Goal: Use online tool/utility: Utilize a website feature to perform a specific function

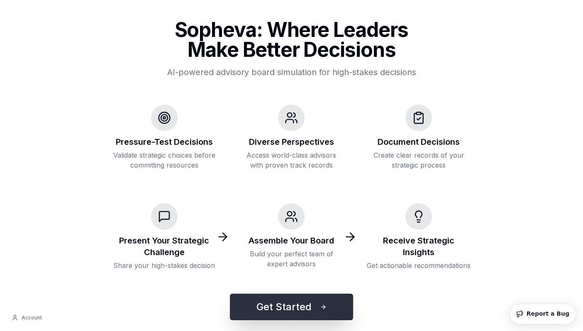
click at [290, 318] on button "Get Started" at bounding box center [291, 307] width 123 height 27
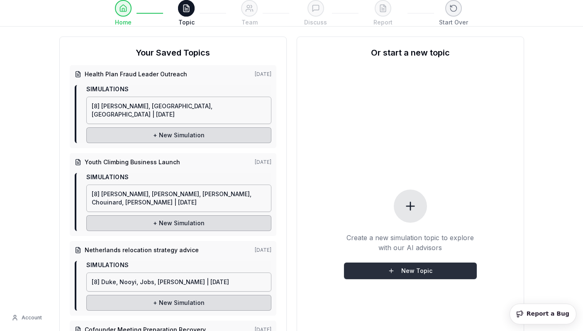
click at [392, 267] on button "New Topic" at bounding box center [410, 271] width 133 height 17
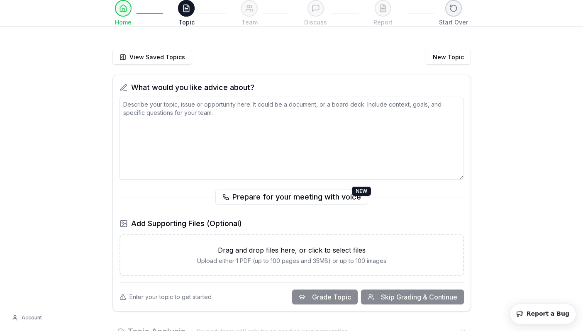
click at [223, 117] on textarea at bounding box center [292, 138] width 344 height 83
paste textarea "I am working with [PERSON_NAME] ([URL][DOMAIN_NAME]) to take over Sopheva ([URL…"
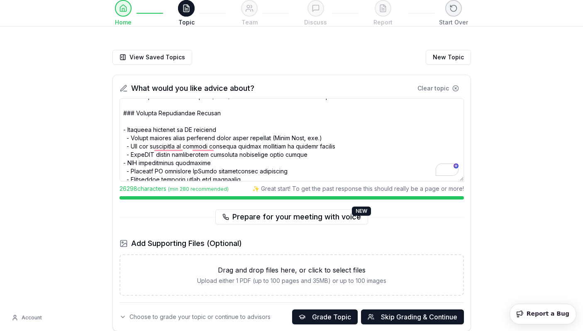
scroll to position [2714, 0]
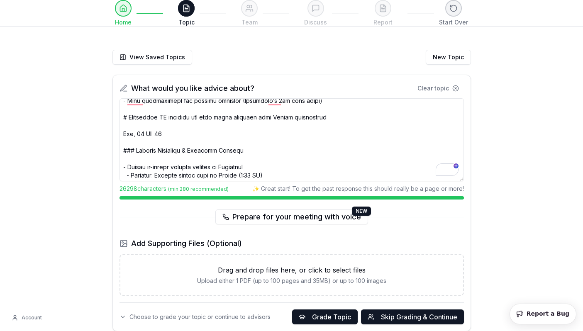
type textarea "I am working with [PERSON_NAME] ([URL][DOMAIN_NAME]) to take over Sopheva ([URL…"
click at [283, 269] on p "Drag and drop files here, or click to select files" at bounding box center [291, 270] width 323 height 10
type input "**********"
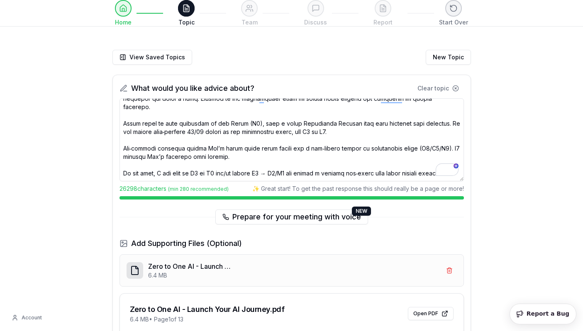
click at [250, 168] on textarea "To enrich screen reader interactions, please activate Accessibility in Grammarl…" at bounding box center [292, 139] width 344 height 83
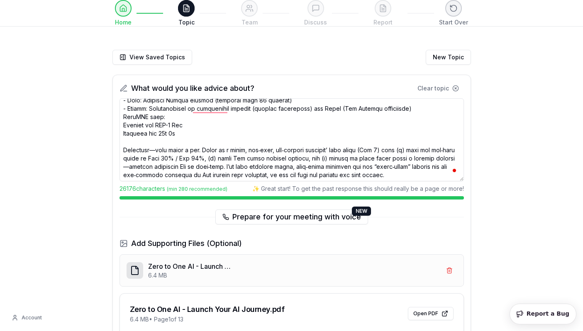
click at [166, 140] on textarea "To enrich screen reader interactions, please activate Accessibility in Grammarl…" at bounding box center [292, 139] width 344 height 83
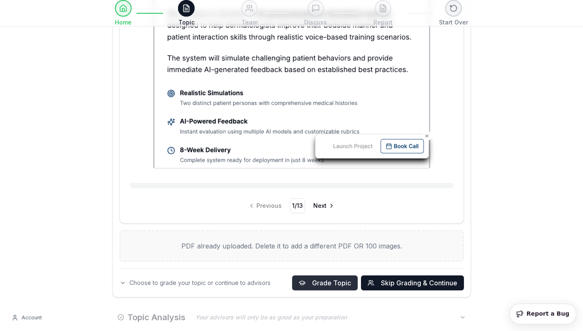
type textarea "I am working with [PERSON_NAME] ([URL][DOMAIN_NAME]) to take over Sopheva ([URL…"
click at [311, 278] on button "Grade Topic" at bounding box center [325, 283] width 66 height 15
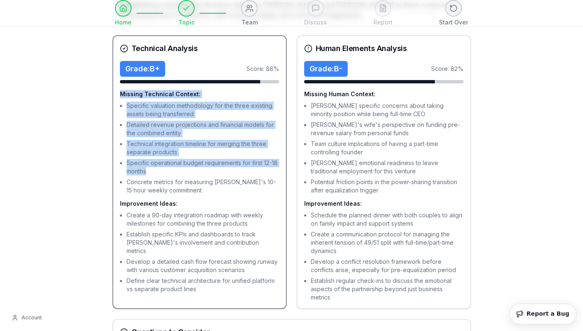
drag, startPoint x: 120, startPoint y: 95, endPoint x: 218, endPoint y: 171, distance: 124.1
click at [218, 171] on div "Missing Technical Context: Specific valuation methodology for the three existin…" at bounding box center [199, 142] width 159 height 105
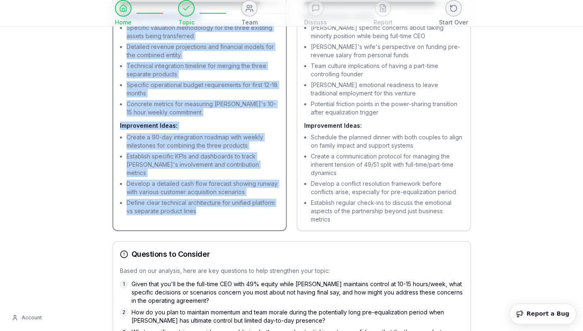
click at [210, 202] on li "Define clear technical architecture for unified platform vs separate product li…" at bounding box center [203, 207] width 153 height 17
copy div "Missing Technical Context: Specific valuation methodology for the three existin…"
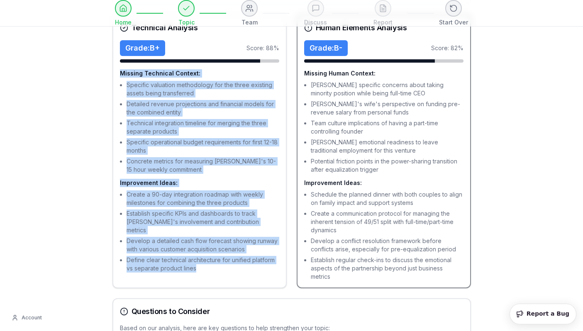
scroll to position [937, 0]
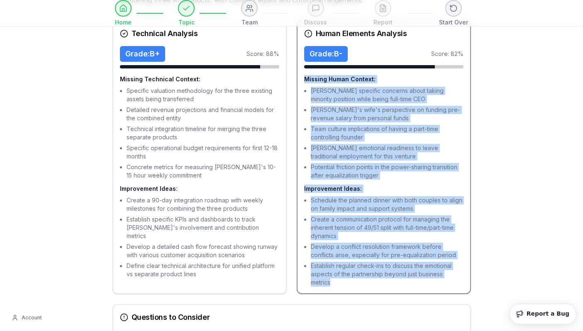
drag, startPoint x: 304, startPoint y: 80, endPoint x: 384, endPoint y: 282, distance: 217.4
click at [384, 282] on div "Missing Human Context: [PERSON_NAME] specific concerns about taking minority po…" at bounding box center [383, 181] width 159 height 212
copy div "Missing Human Context: [PERSON_NAME] specific concerns about taking minority po…"
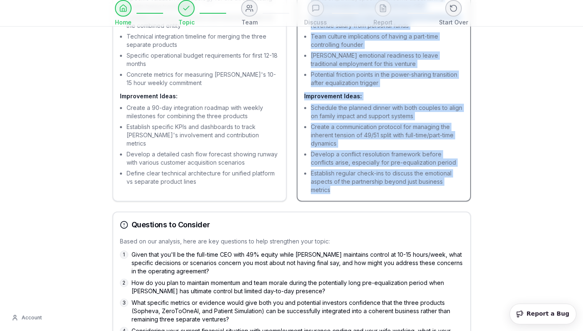
scroll to position [1113, 0]
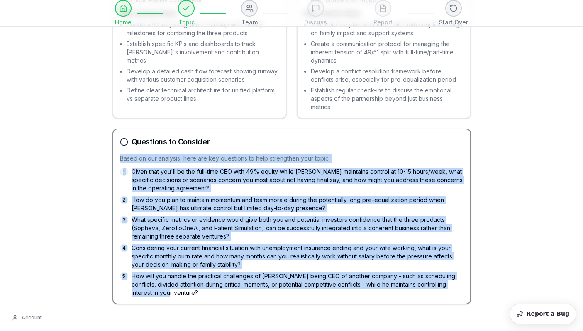
drag, startPoint x: 120, startPoint y: 158, endPoint x: 336, endPoint y: 299, distance: 258.2
click at [336, 299] on div "Based on our analysis, here are key questions to help strengthen your topic: 1 …" at bounding box center [291, 228] width 357 height 149
copy div "Based on our analysis, here are key questions to help strengthen your topic: 1 …"
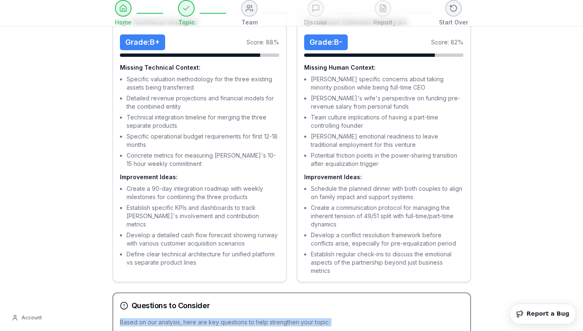
scroll to position [948, 0]
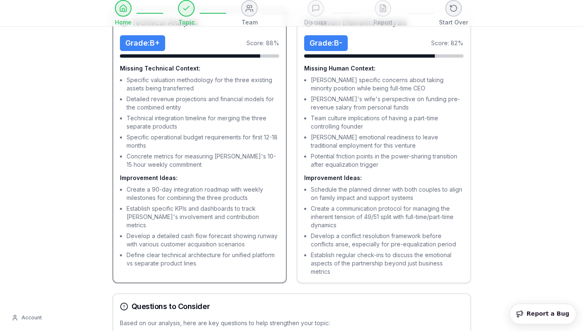
click at [193, 89] on li "Specific valuation methodology for the three existing assets being transferred" at bounding box center [203, 84] width 153 height 17
